Goal: Task Accomplishment & Management: Use online tool/utility

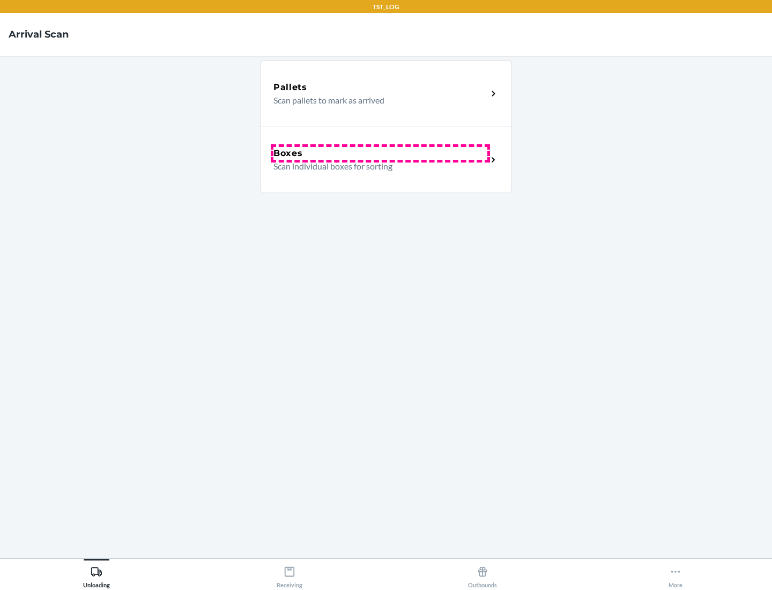
click at [380, 153] on div "Boxes" at bounding box center [380, 153] width 214 height 13
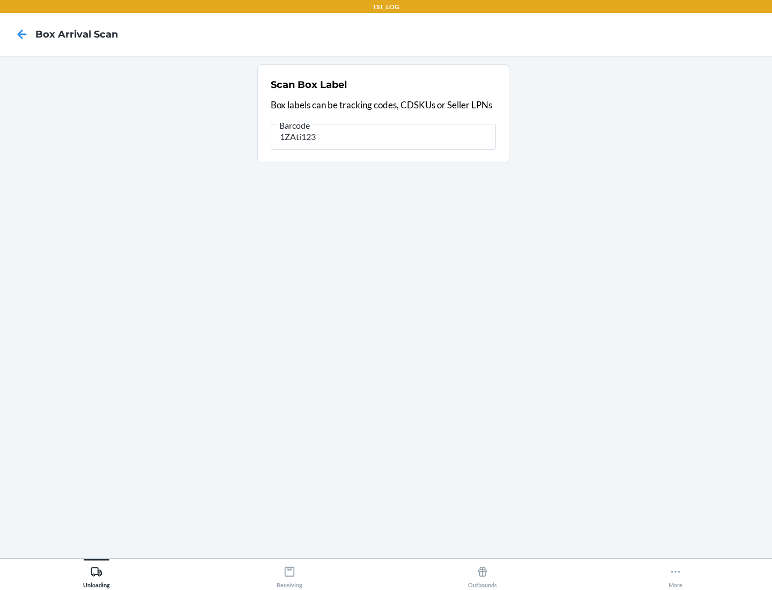
type input "1ZAti123"
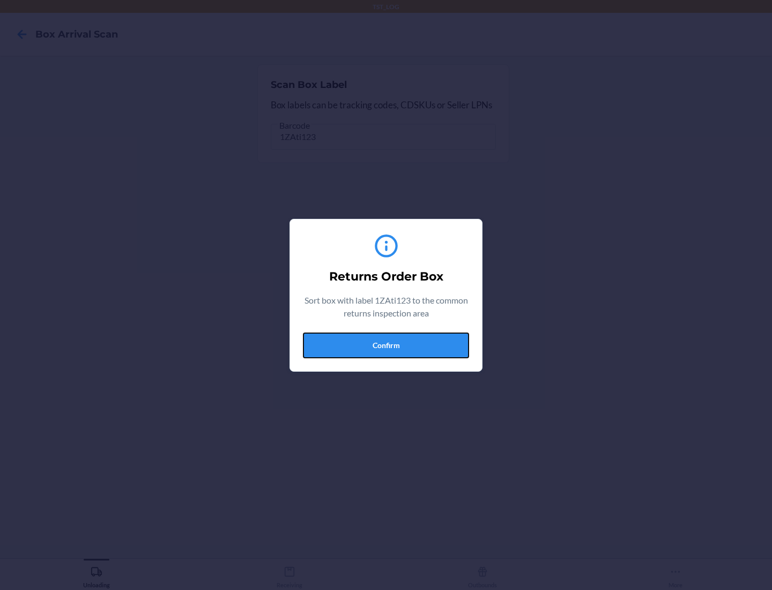
click at [386, 345] on button "Confirm" at bounding box center [386, 345] width 166 height 26
